Goal: Find specific page/section: Find specific page/section

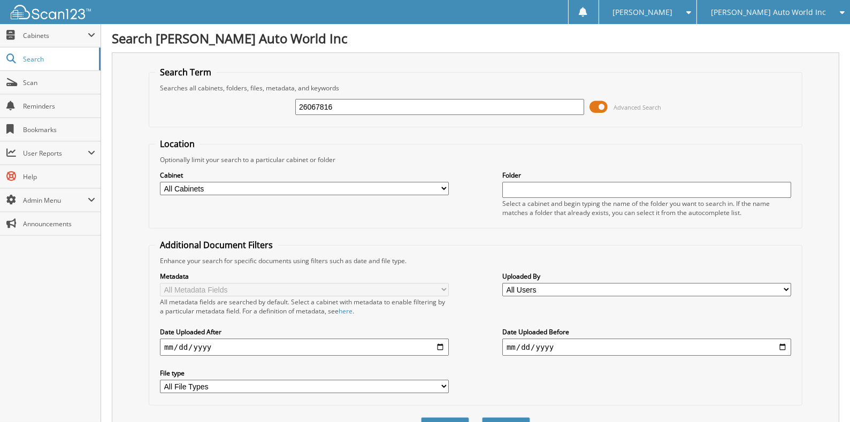
type input "26067816"
click at [482, 417] on button "Search" at bounding box center [506, 427] width 48 height 20
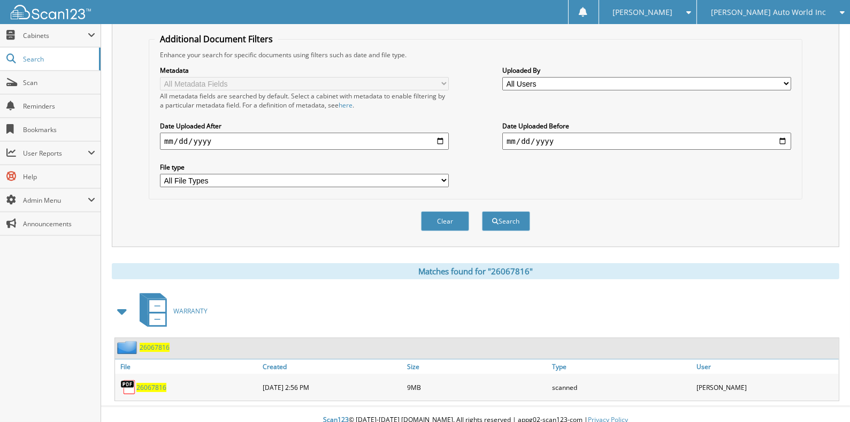
click at [164, 343] on span "26067816" at bounding box center [155, 347] width 30 height 9
